Goal: Find specific page/section: Find specific page/section

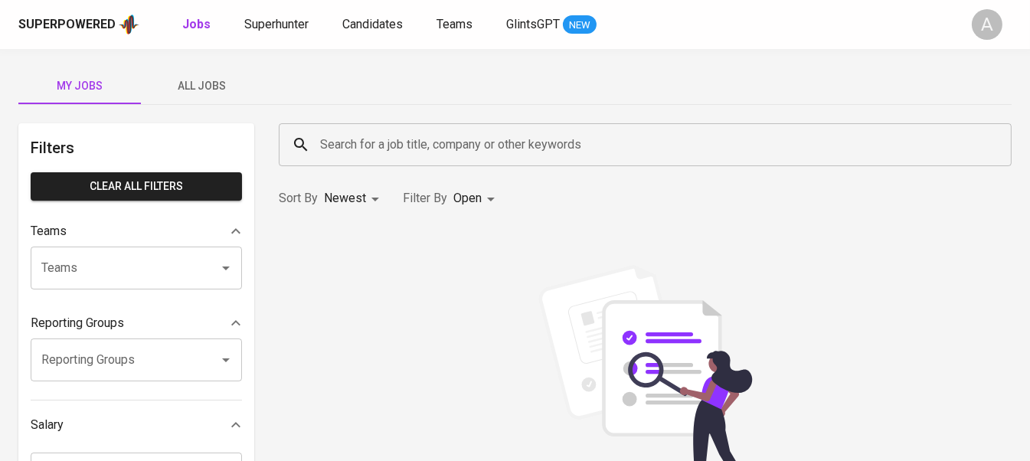
click at [385, 160] on div "Search for a job title, company or other keywords" at bounding box center [645, 144] width 733 height 43
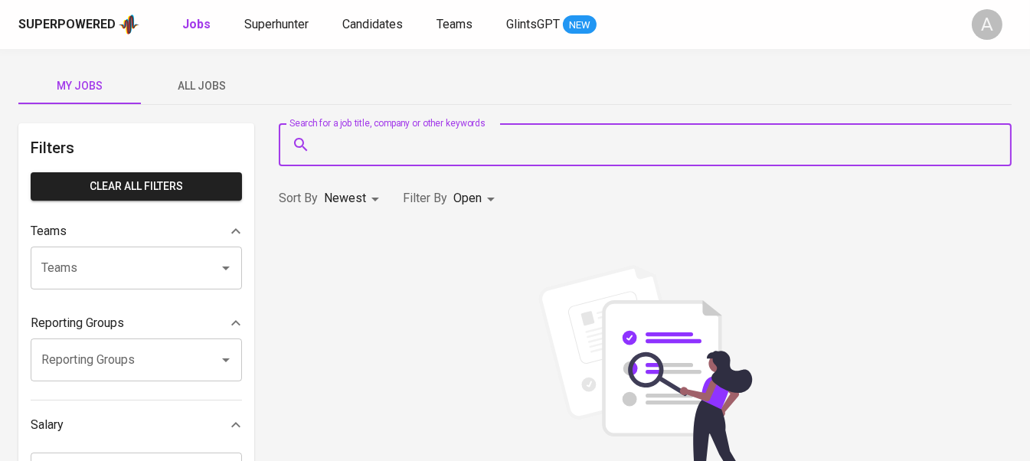
click at [288, 35] on div "Superpowered Jobs Superhunter Candidates Teams GlintsGPT NEW" at bounding box center [490, 24] width 944 height 23
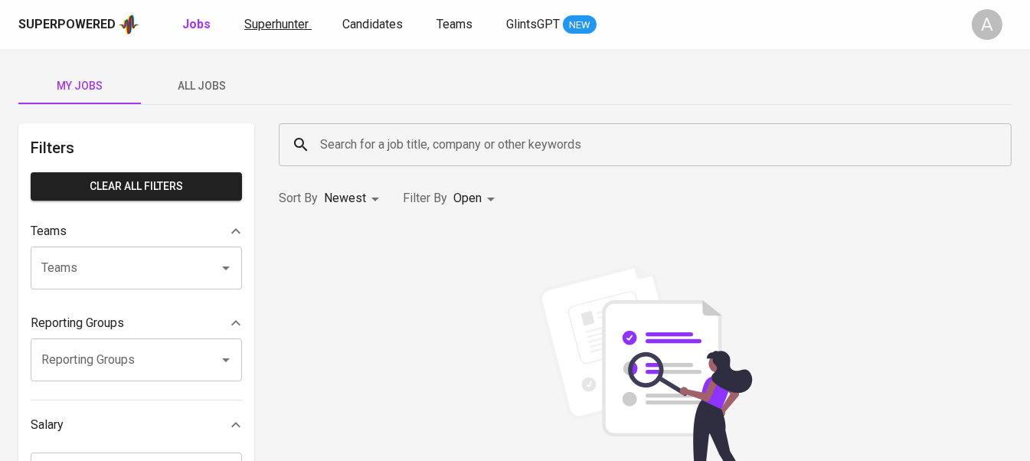
click at [289, 32] on link "Superhunter" at bounding box center [277, 24] width 67 height 19
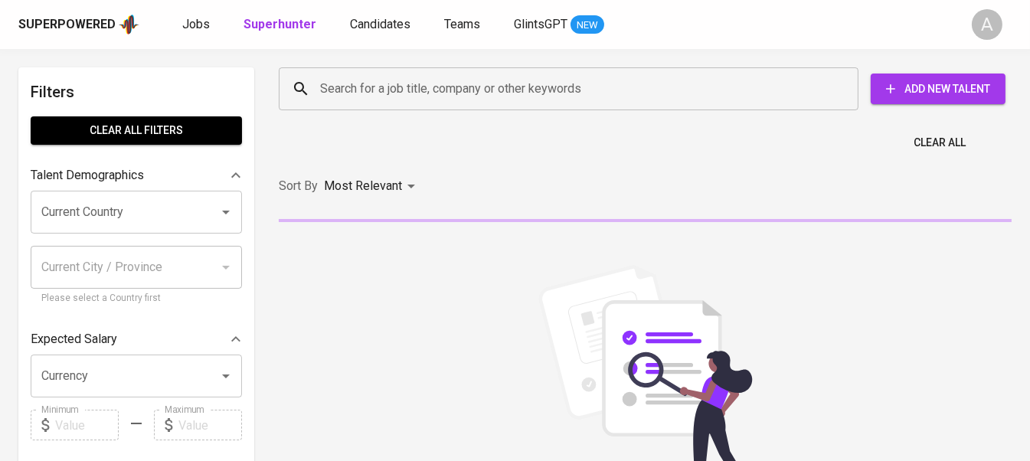
click at [341, 87] on input "Search for a job title, company or other keywords" at bounding box center [572, 88] width 512 height 29
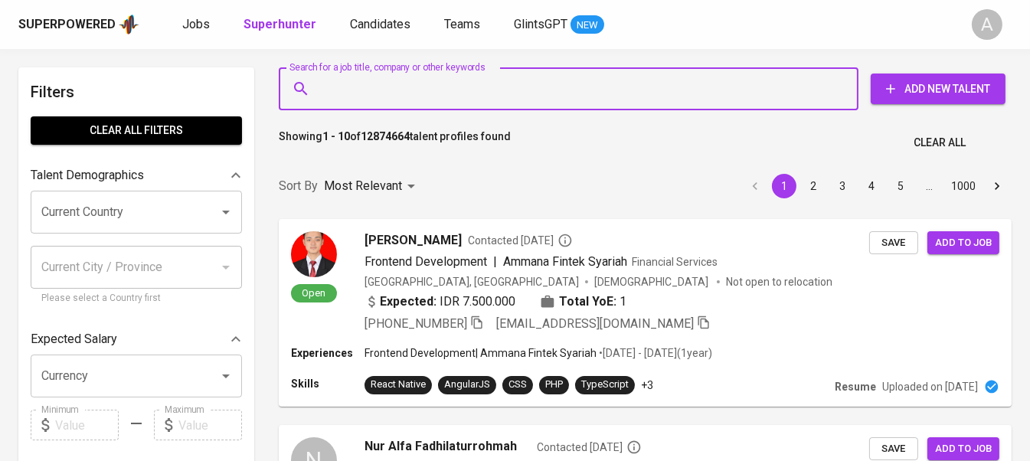
paste input "[EMAIL_ADDRESS][DOMAIN_NAME]"
type input "[EMAIL_ADDRESS][DOMAIN_NAME]"
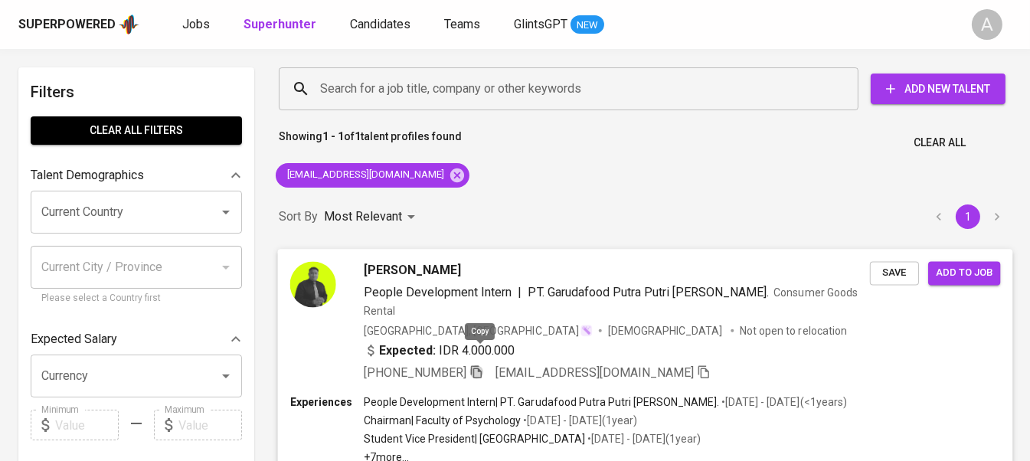
click at [480, 364] on icon "button" at bounding box center [476, 371] width 14 height 14
